Goal: Task Accomplishment & Management: Use online tool/utility

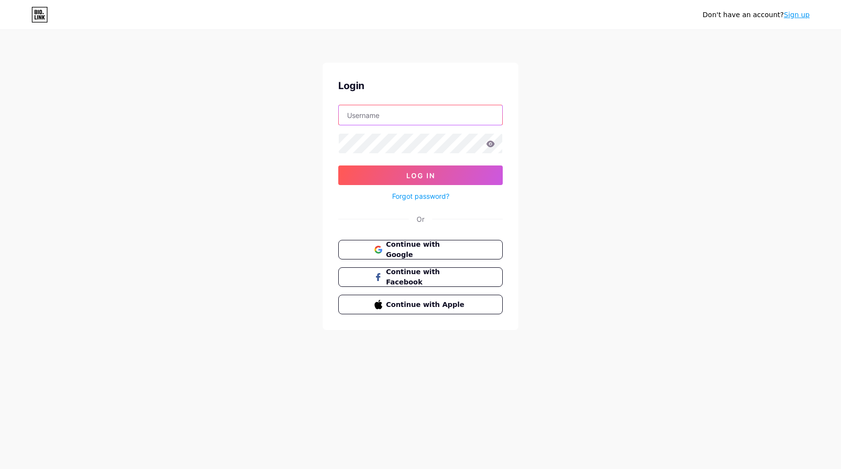
click at [413, 110] on input "text" at bounding box center [420, 115] width 163 height 20
click at [379, 119] on input "text" at bounding box center [420, 115] width 163 height 20
type input "[EMAIL_ADDRESS][DOMAIN_NAME]"
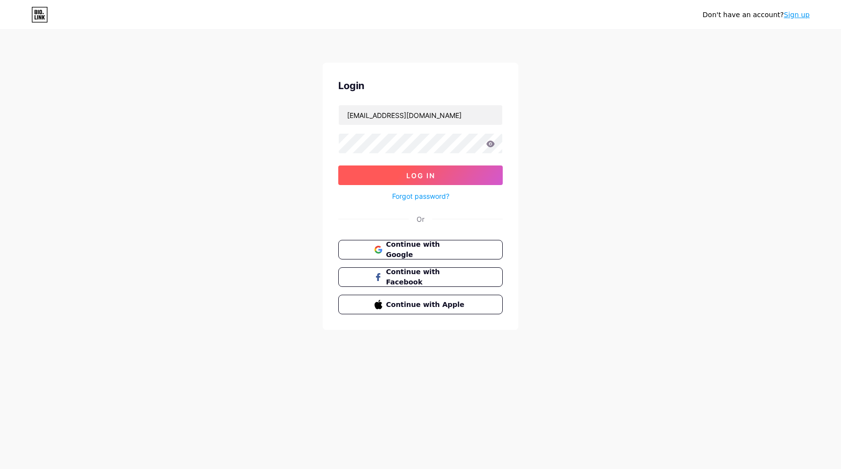
click at [413, 173] on span "Log In" at bounding box center [420, 175] width 29 height 8
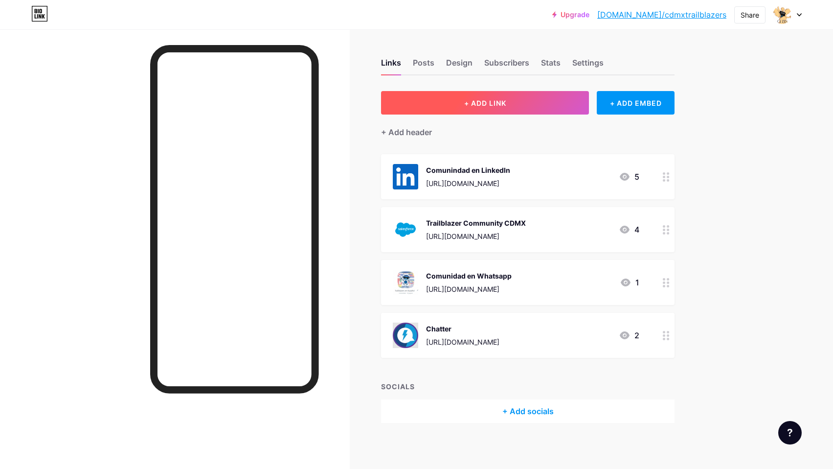
click at [549, 107] on button "+ ADD LINK" at bounding box center [485, 102] width 208 height 23
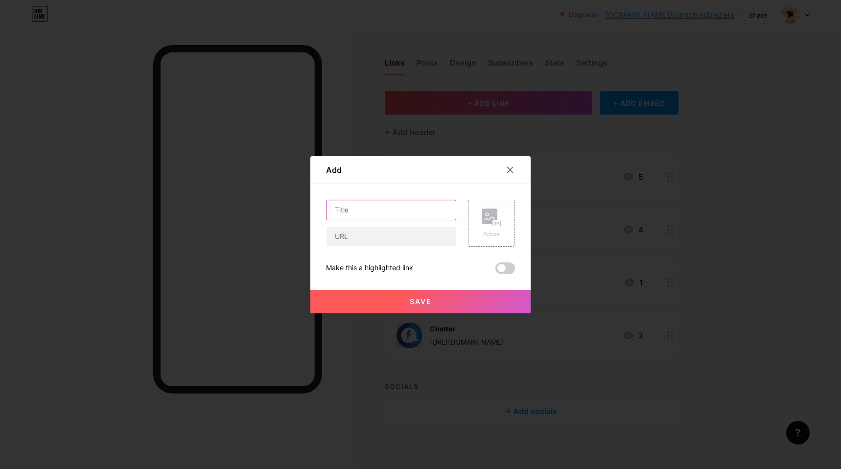
click at [396, 214] on input "text" at bounding box center [390, 210] width 129 height 20
paste input "Agentforce en Español"
type input "Agentforce en Español"
click at [371, 237] on input "text" at bounding box center [390, 237] width 129 height 20
paste input "[URL][DOMAIN_NAME]"
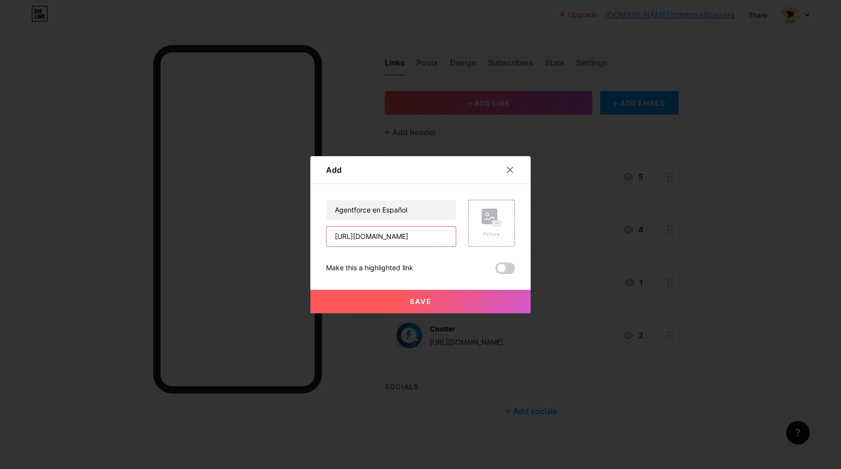
scroll to position [0, 67]
type input "[URL][DOMAIN_NAME]"
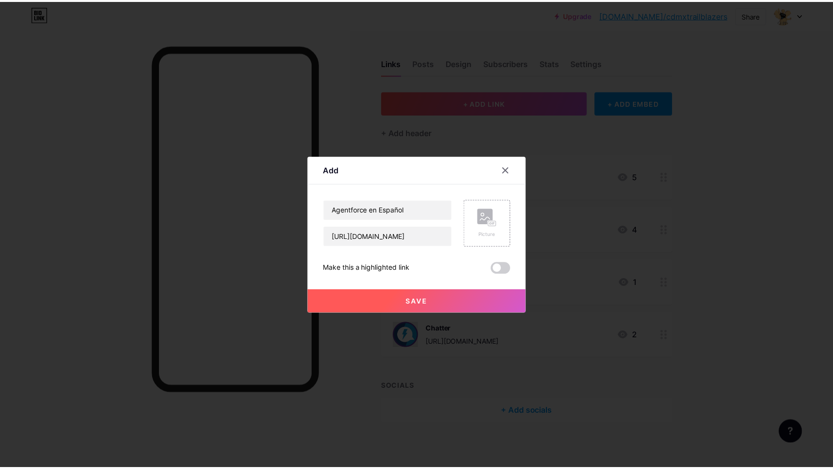
scroll to position [0, 0]
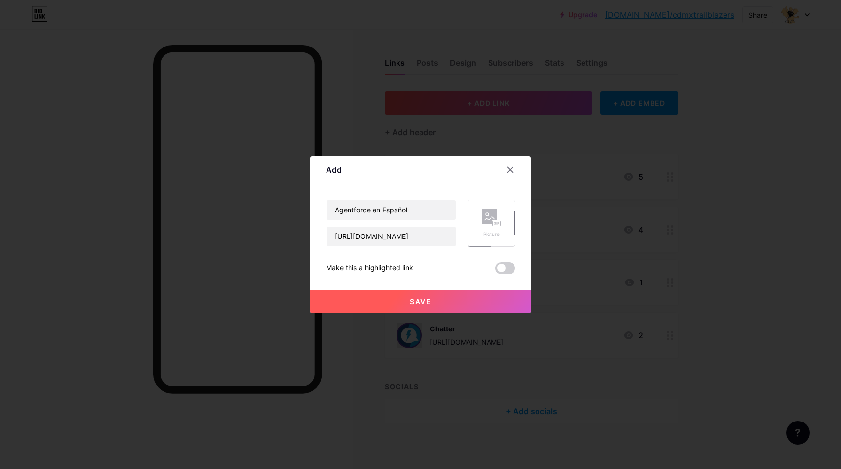
click at [480, 222] on div "Picture" at bounding box center [491, 223] width 47 height 47
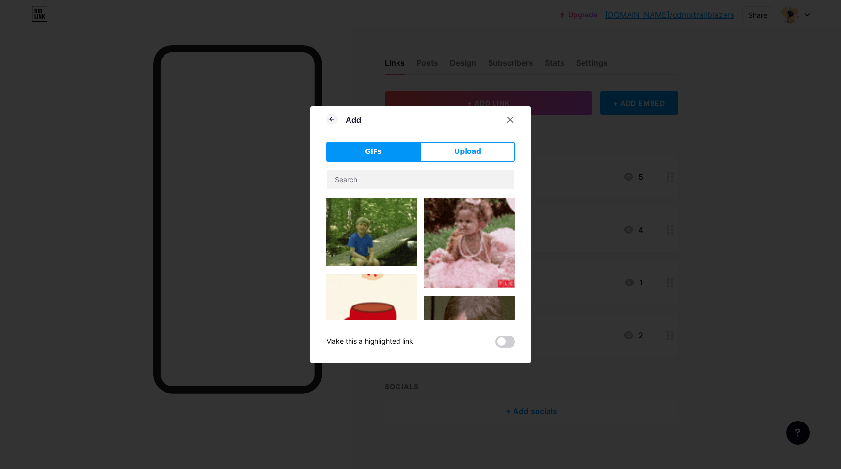
click at [462, 155] on span "Upload" at bounding box center [467, 151] width 27 height 10
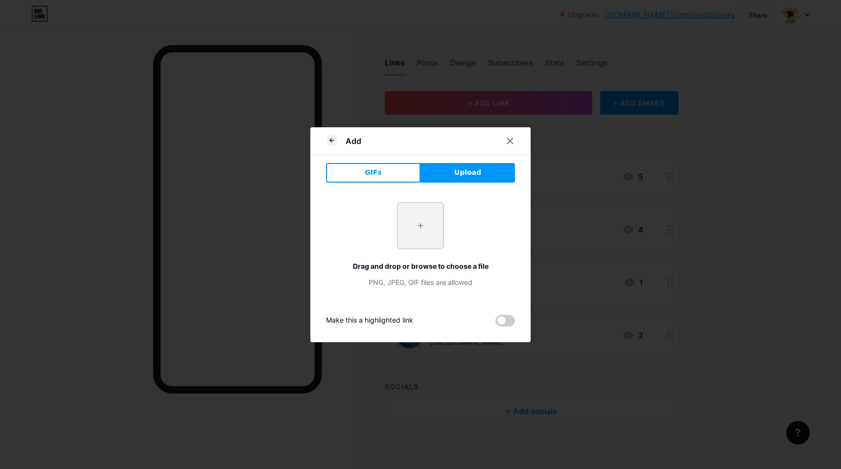
click at [418, 223] on input "file" at bounding box center [420, 226] width 46 height 46
type input "C:\fakepath\Einstein Mexican.jpg"
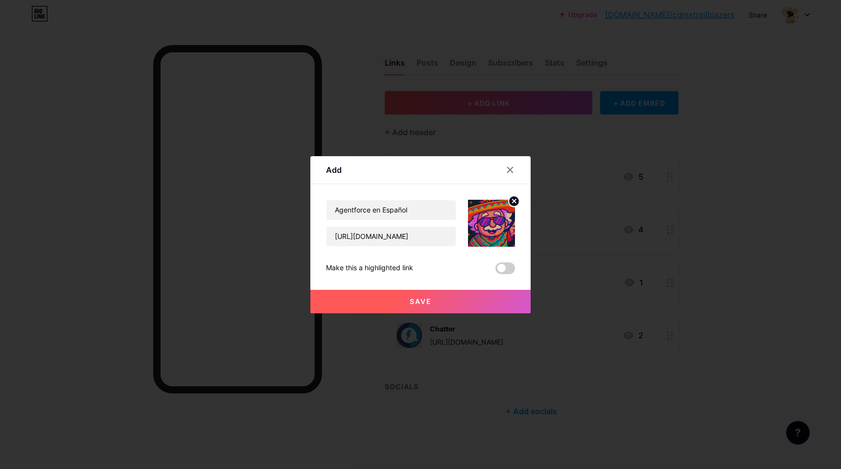
click at [431, 297] on span "Save" at bounding box center [421, 301] width 22 height 8
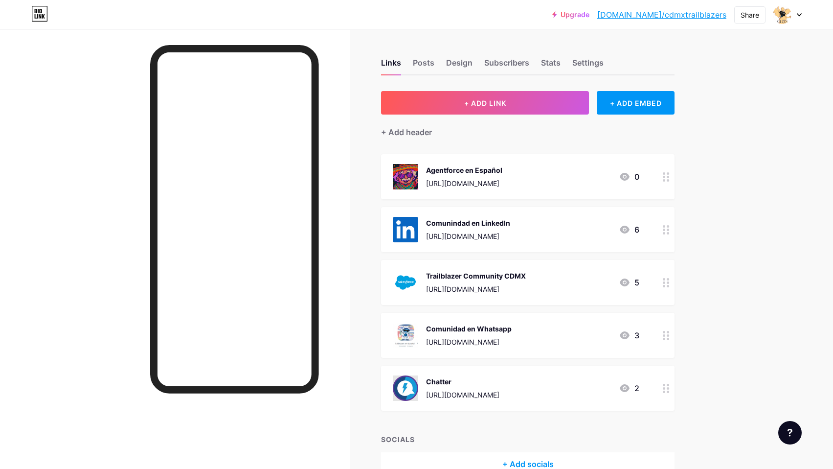
drag, startPoint x: 491, startPoint y: 178, endPoint x: 613, endPoint y: 159, distance: 123.3
click at [613, 159] on div "Agentforce en Español [URL][DOMAIN_NAME] 0" at bounding box center [528, 176] width 294 height 45
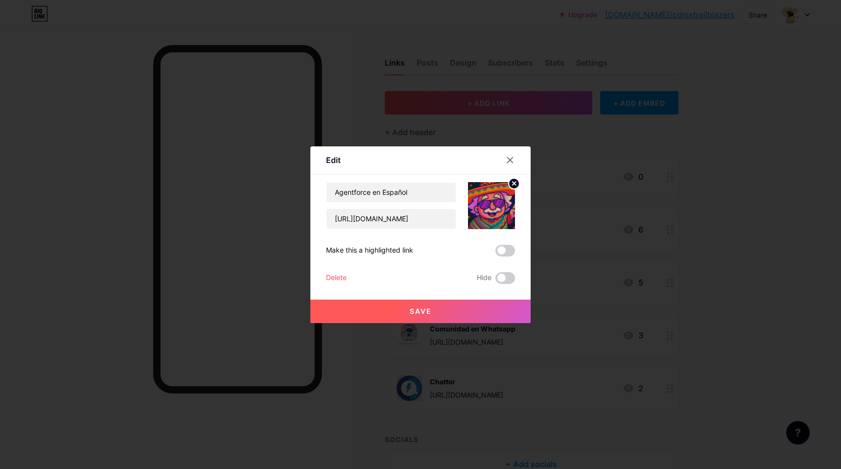
click at [725, 160] on div at bounding box center [420, 234] width 841 height 469
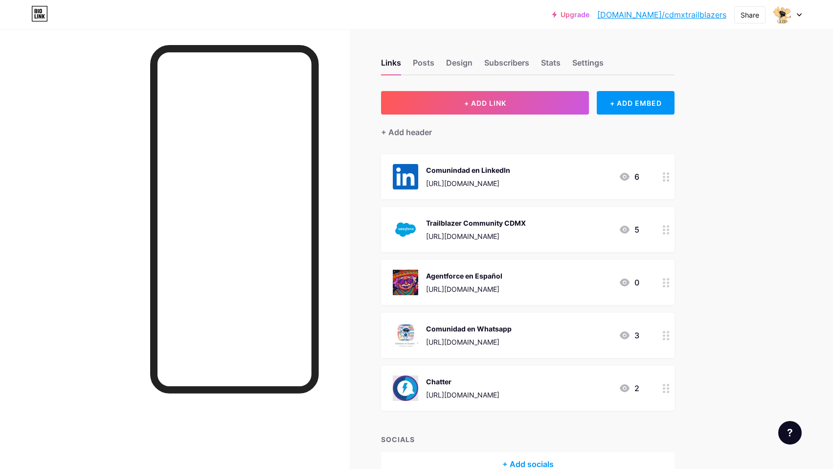
click at [728, 277] on div "Upgrade [DOMAIN_NAME]/cdmxtr... [DOMAIN_NAME]/cdmxtrailblazers Share Switch acc…" at bounding box center [416, 262] width 833 height 525
click at [743, 16] on div "Share" at bounding box center [750, 15] width 19 height 10
click at [760, 190] on div "Upgrade [DOMAIN_NAME]/cdmxtr... [DOMAIN_NAME]/cdmxtrailblazers Share Copy link …" at bounding box center [416, 262] width 833 height 525
click at [800, 15] on icon at bounding box center [800, 15] width 4 height 2
click at [744, 190] on div "Upgrade [DOMAIN_NAME]/cdmxtr... [DOMAIN_NAME]/cdmxtrailblazers Share Switch acc…" at bounding box center [416, 262] width 833 height 525
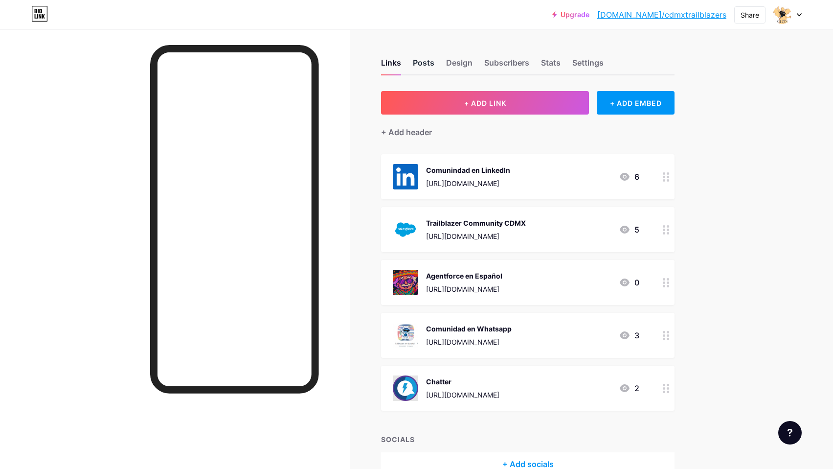
click at [423, 65] on div "Posts" at bounding box center [424, 66] width 22 height 18
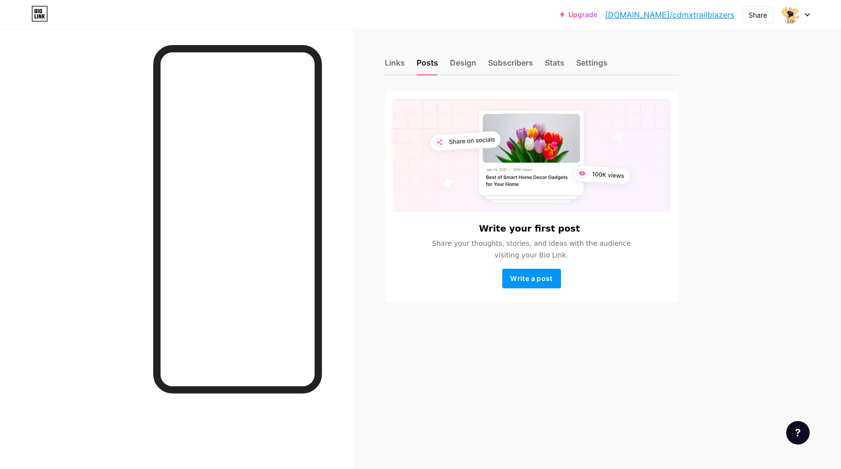
click at [408, 64] on div "Links Posts Design Subscribers Stats Settings" at bounding box center [532, 58] width 294 height 34
click at [403, 64] on div "Links" at bounding box center [395, 66] width 20 height 18
